Goal: Information Seeking & Learning: Learn about a topic

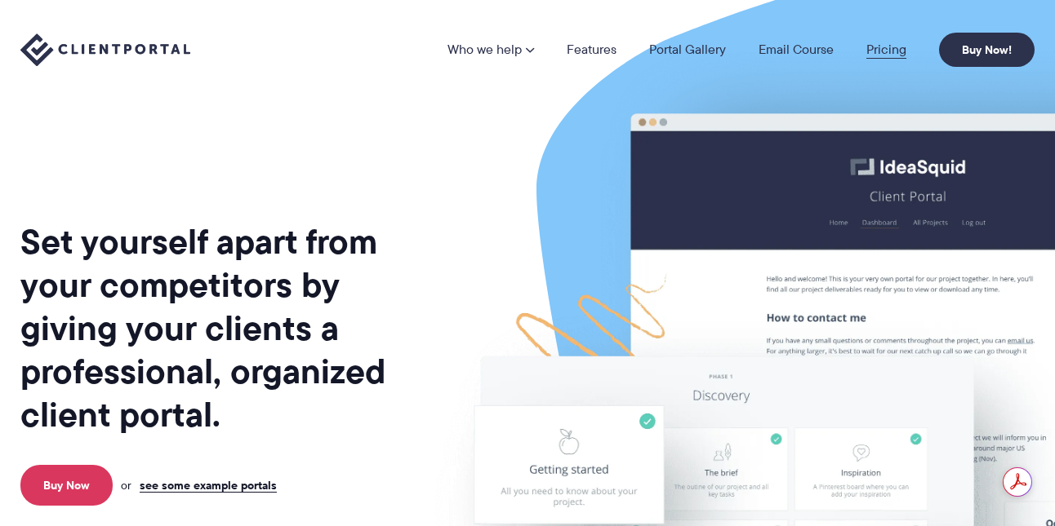
click at [885, 48] on link "Pricing" at bounding box center [886, 49] width 40 height 13
click at [595, 45] on link "Features" at bounding box center [591, 49] width 50 height 13
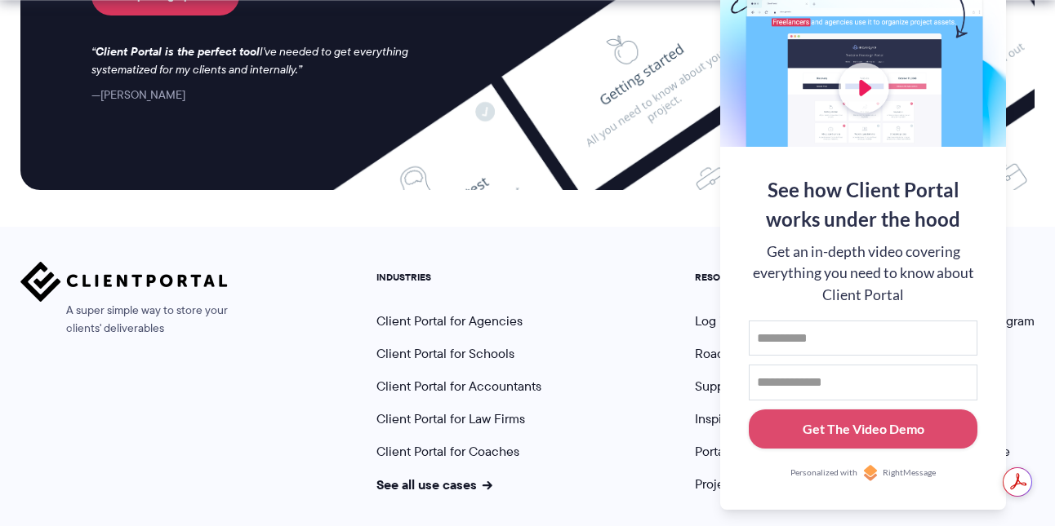
scroll to position [4491, 0]
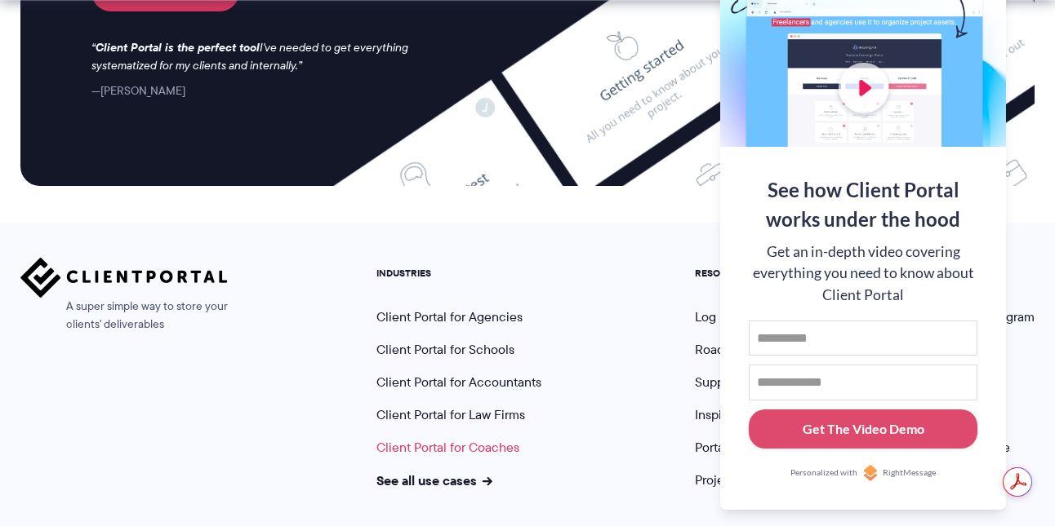
click at [433, 438] on link "Client Portal for Coaches" at bounding box center [447, 447] width 143 height 19
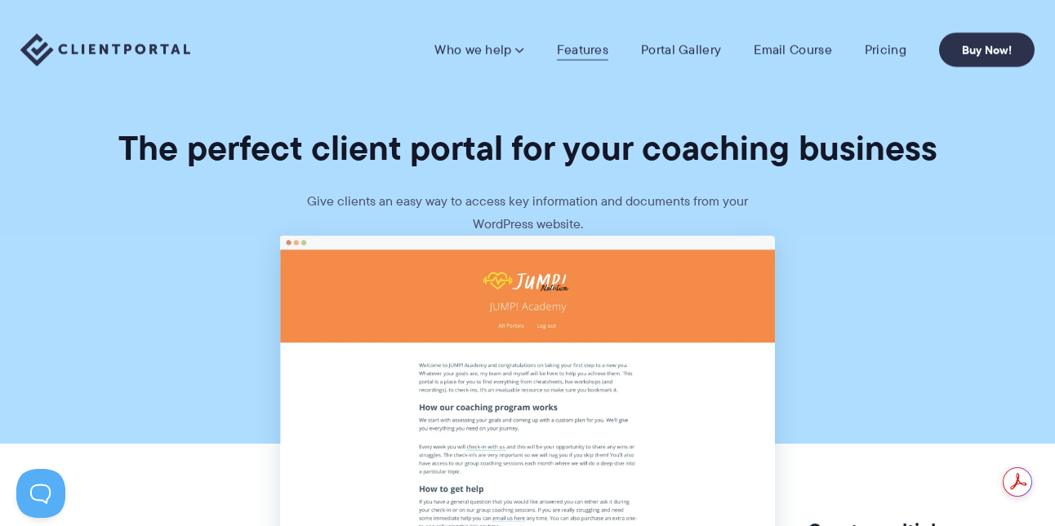
click at [580, 49] on link "Features" at bounding box center [582, 50] width 51 height 16
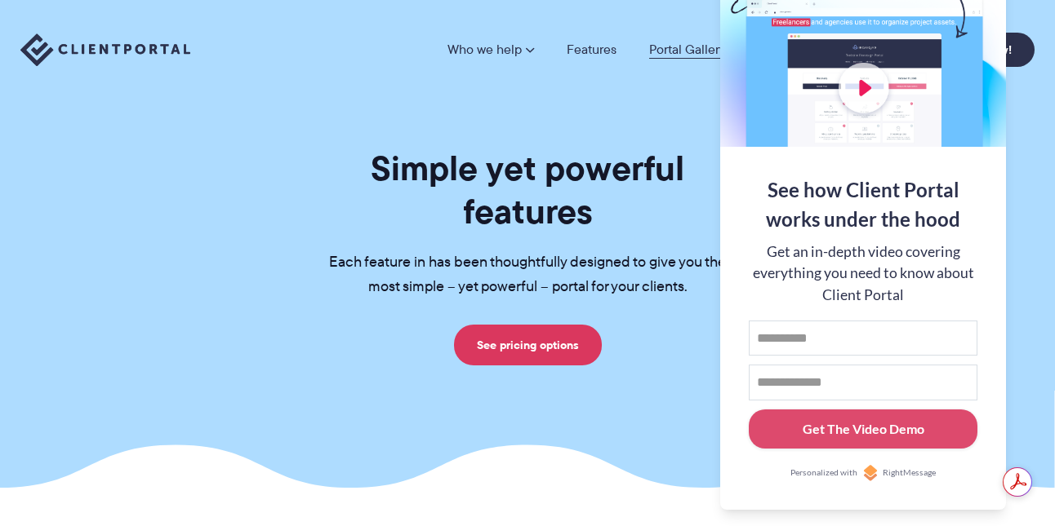
click at [679, 47] on link "Portal Gallery" at bounding box center [687, 49] width 77 height 13
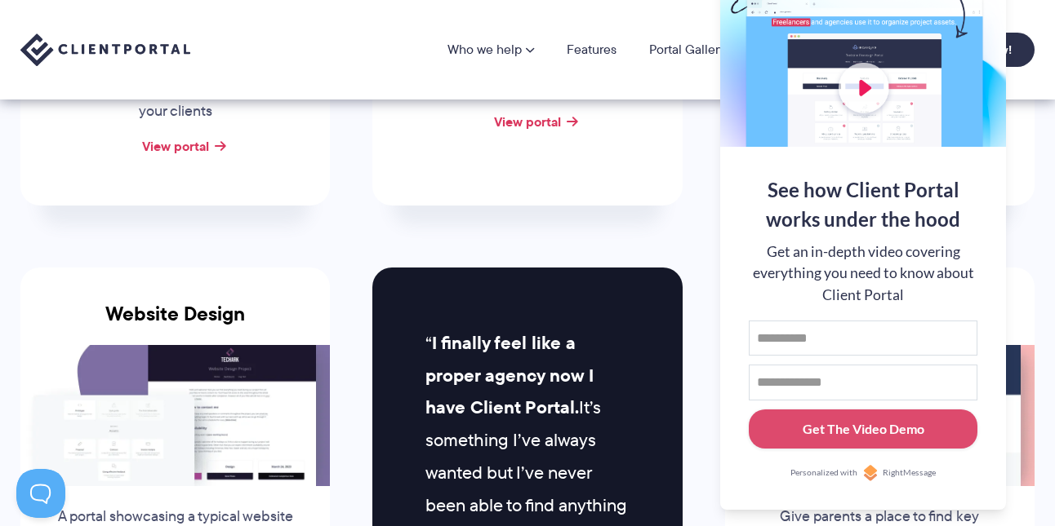
scroll to position [375, 0]
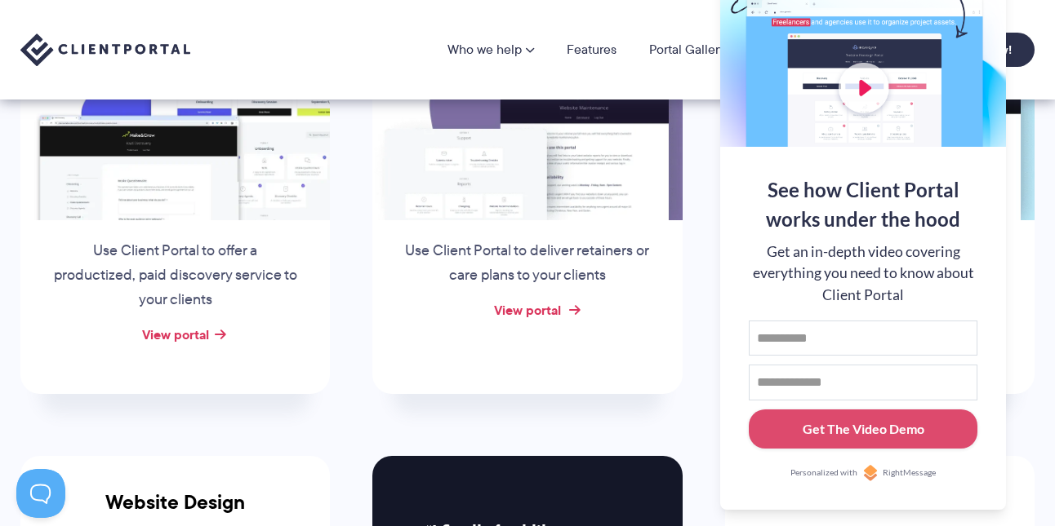
click at [548, 310] on link "View portal" at bounding box center [527, 310] width 67 height 20
click at [189, 338] on link "View portal" at bounding box center [175, 335] width 67 height 20
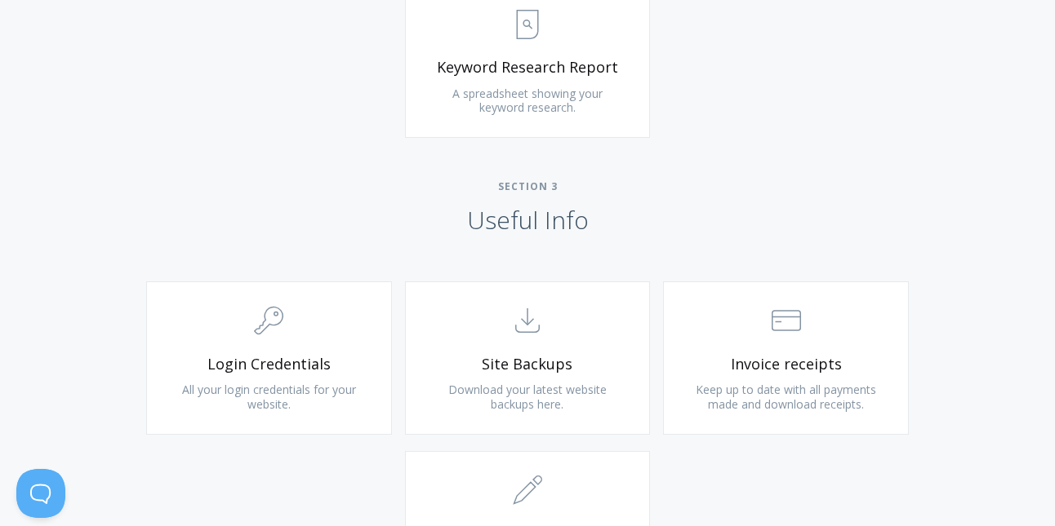
scroll to position [1393, 0]
